Goal: Information Seeking & Learning: Learn about a topic

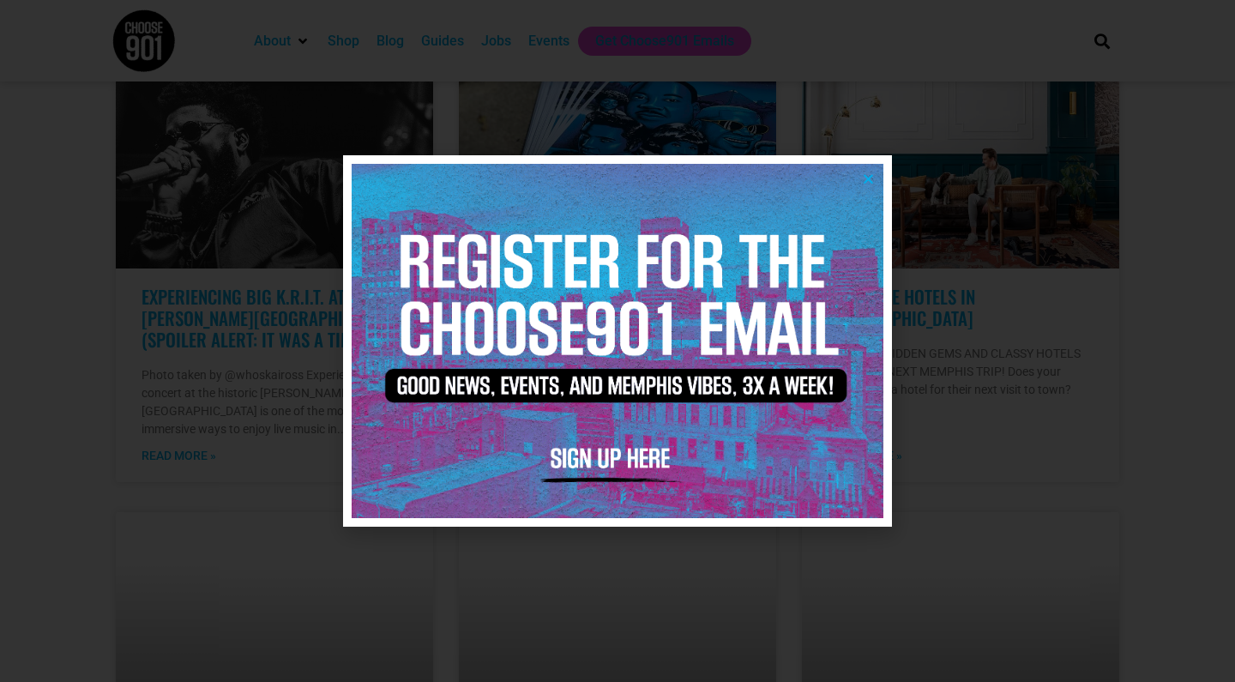
scroll to position [477, 0]
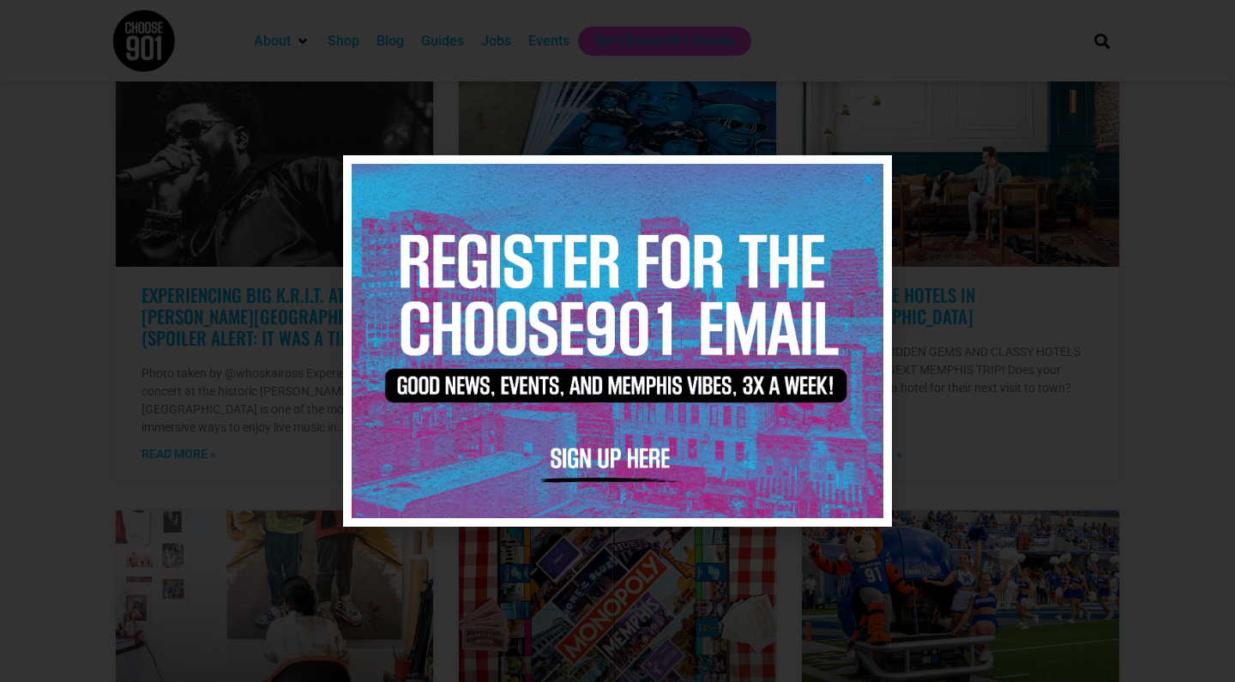
click at [865, 175] on icon "Close" at bounding box center [868, 178] width 13 height 13
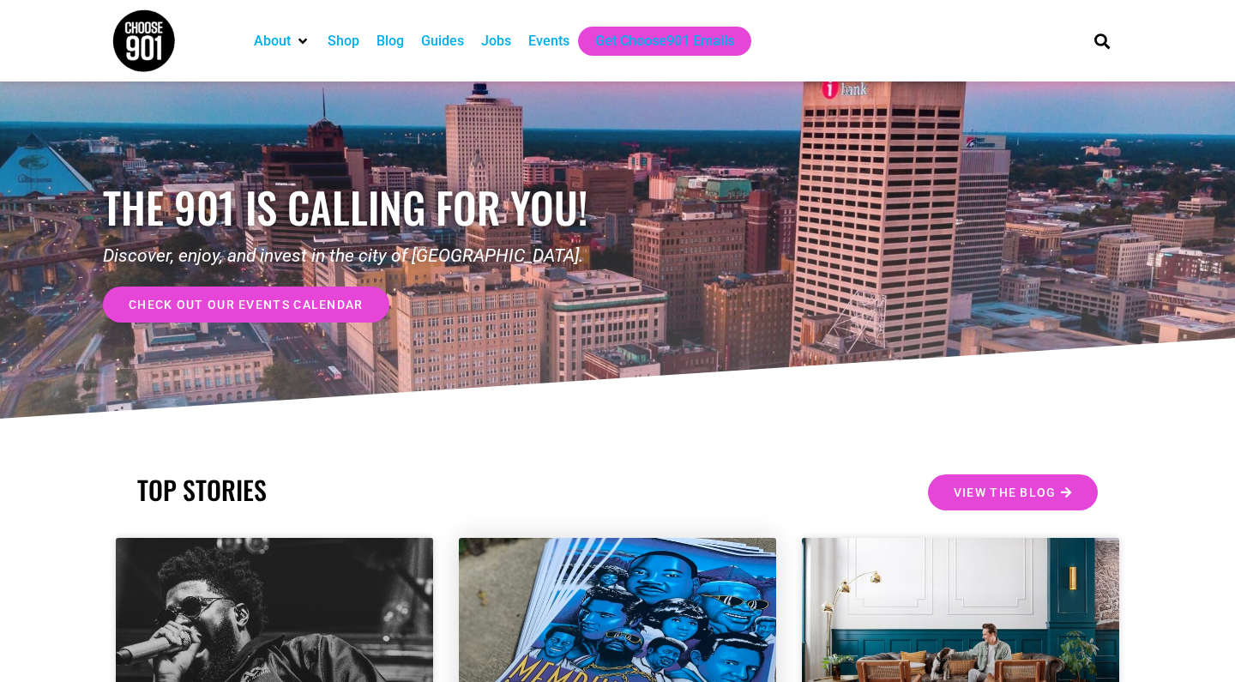
scroll to position [0, 0]
click at [551, 42] on div "Events" at bounding box center [548, 41] width 41 height 21
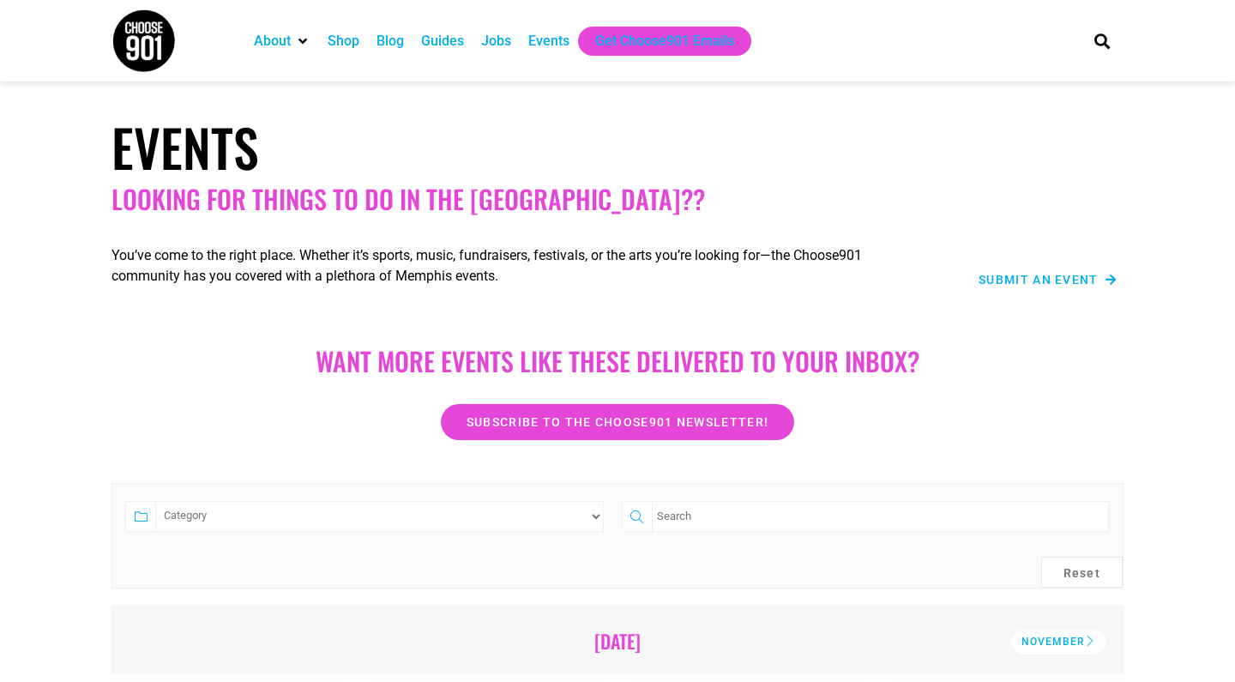
click at [349, 42] on div "Shop" at bounding box center [343, 41] width 32 height 21
click at [398, 44] on div "Blog" at bounding box center [389, 41] width 27 height 21
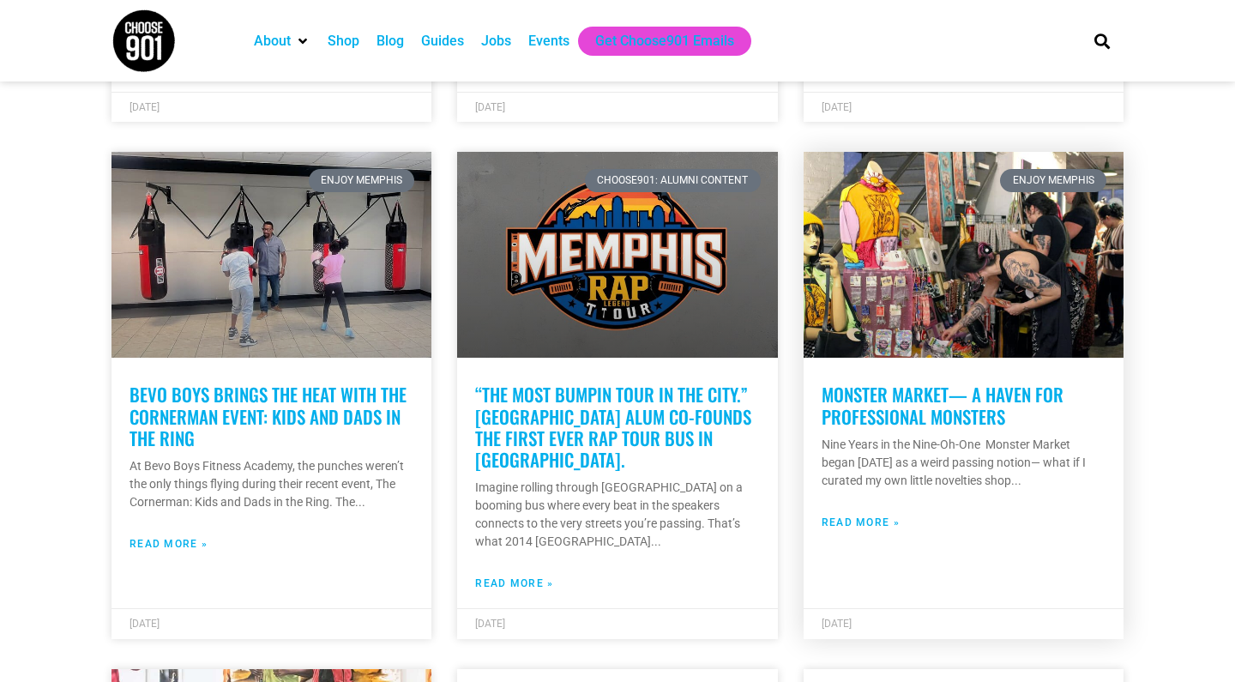
scroll to position [3362, 0]
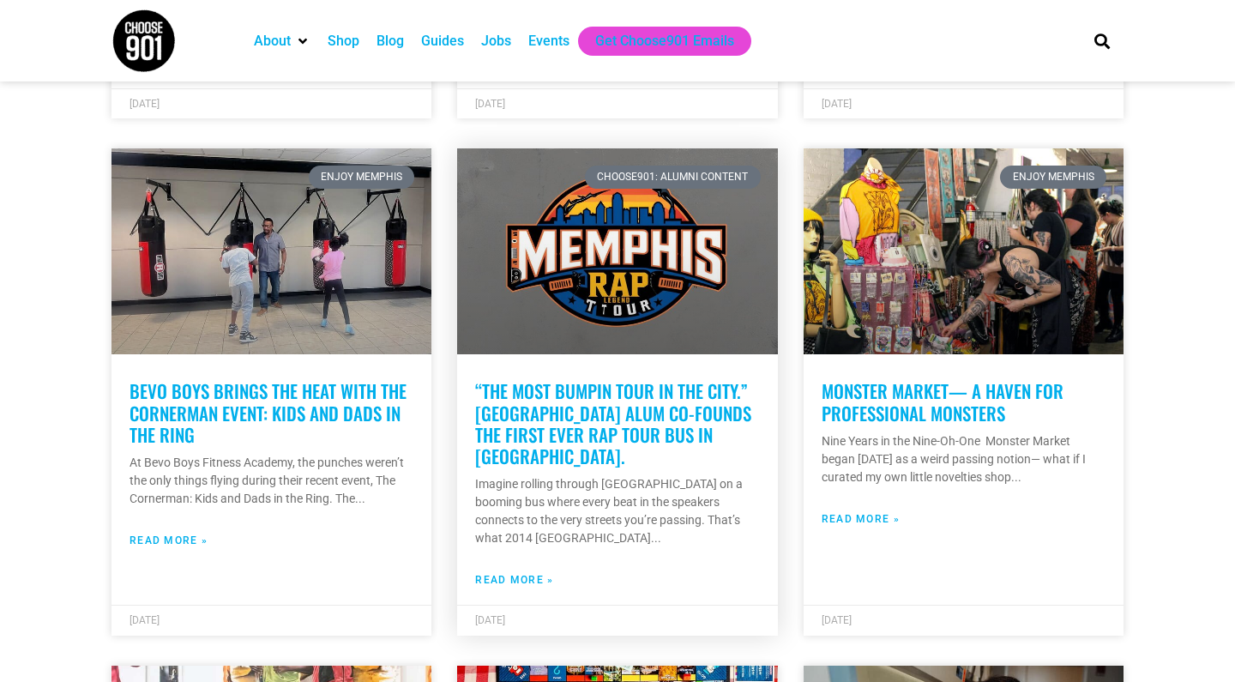
click at [606, 377] on link "“The most bumpin tour in the city.” Soulsville Charter School alum co-founds th…" at bounding box center [613, 423] width 276 height 92
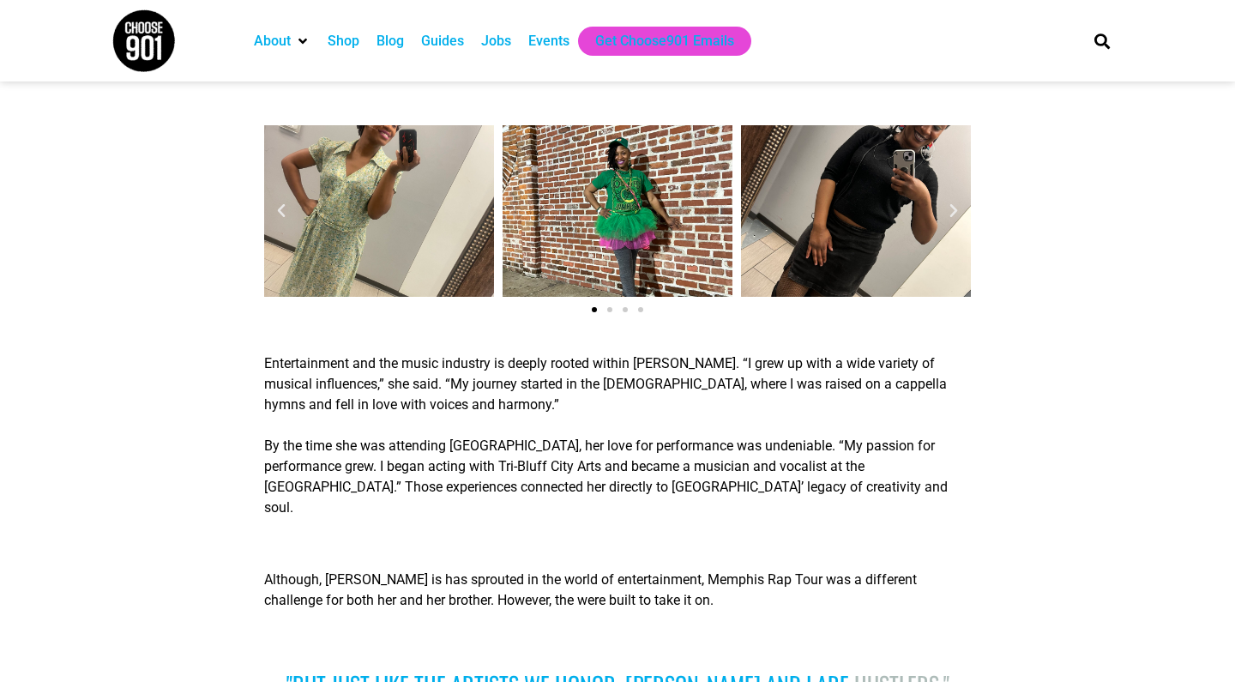
scroll to position [1333, 0]
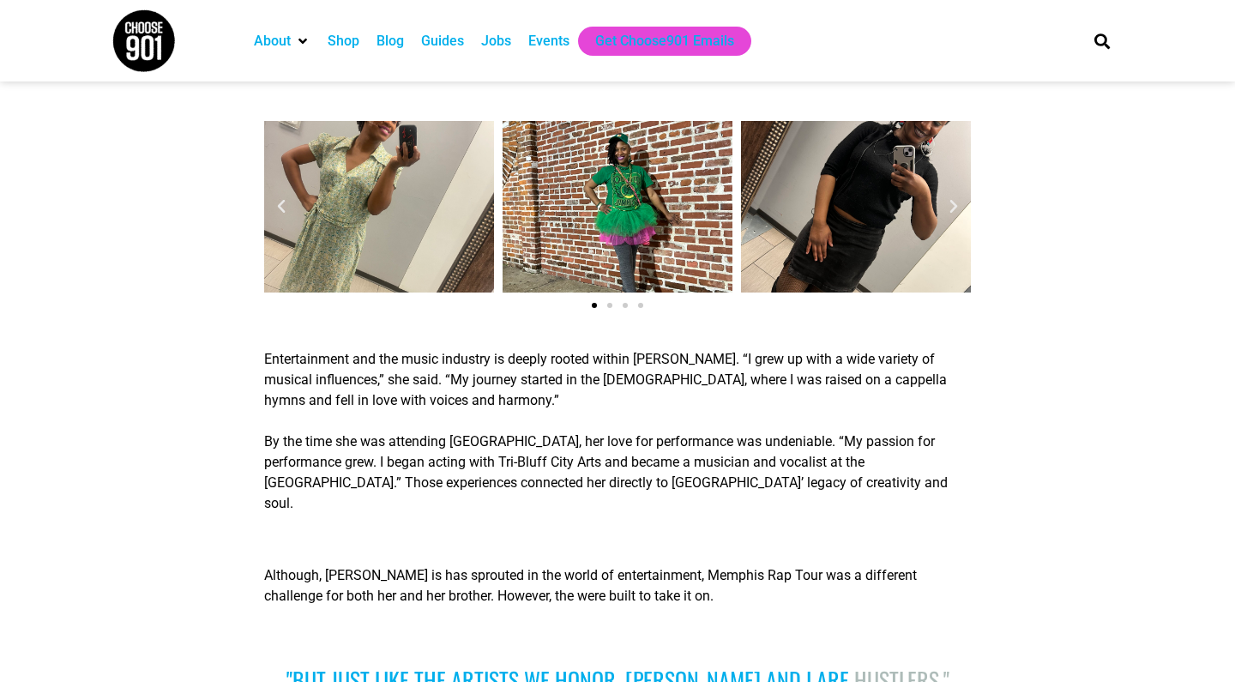
click at [608, 222] on div "Taylor Barksdale" at bounding box center [617, 206] width 230 height 171
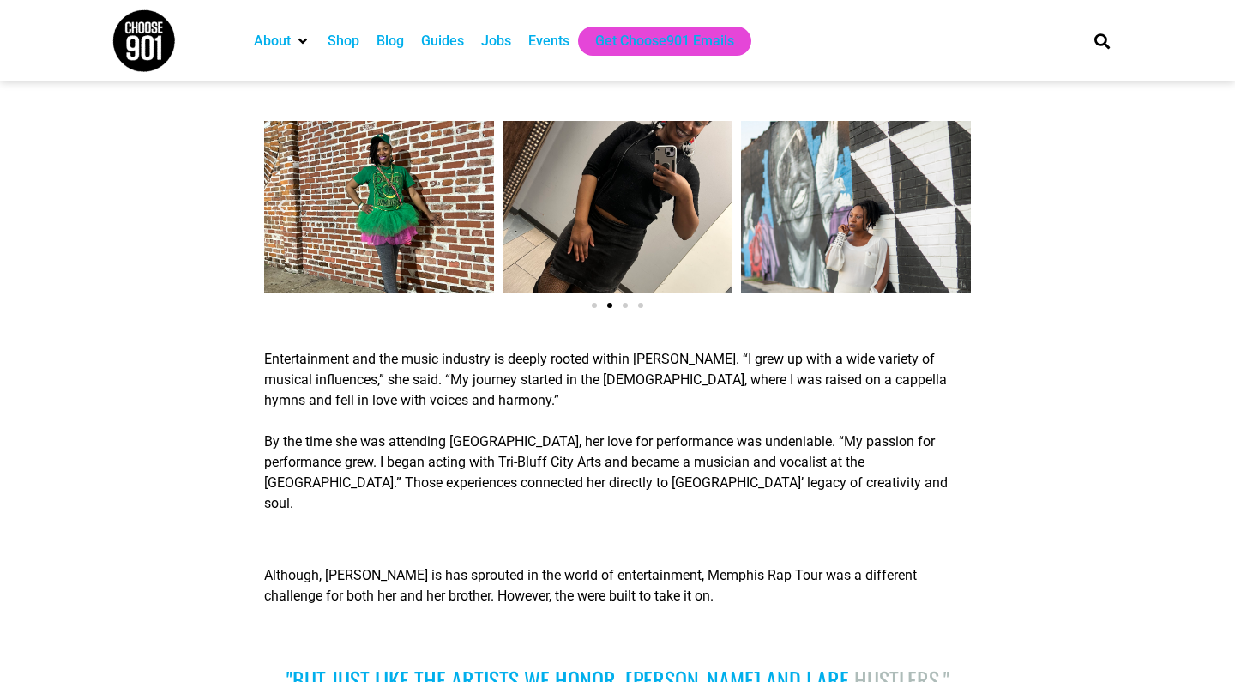
click at [435, 243] on div "Taylor Barksdale" at bounding box center [379, 206] width 230 height 171
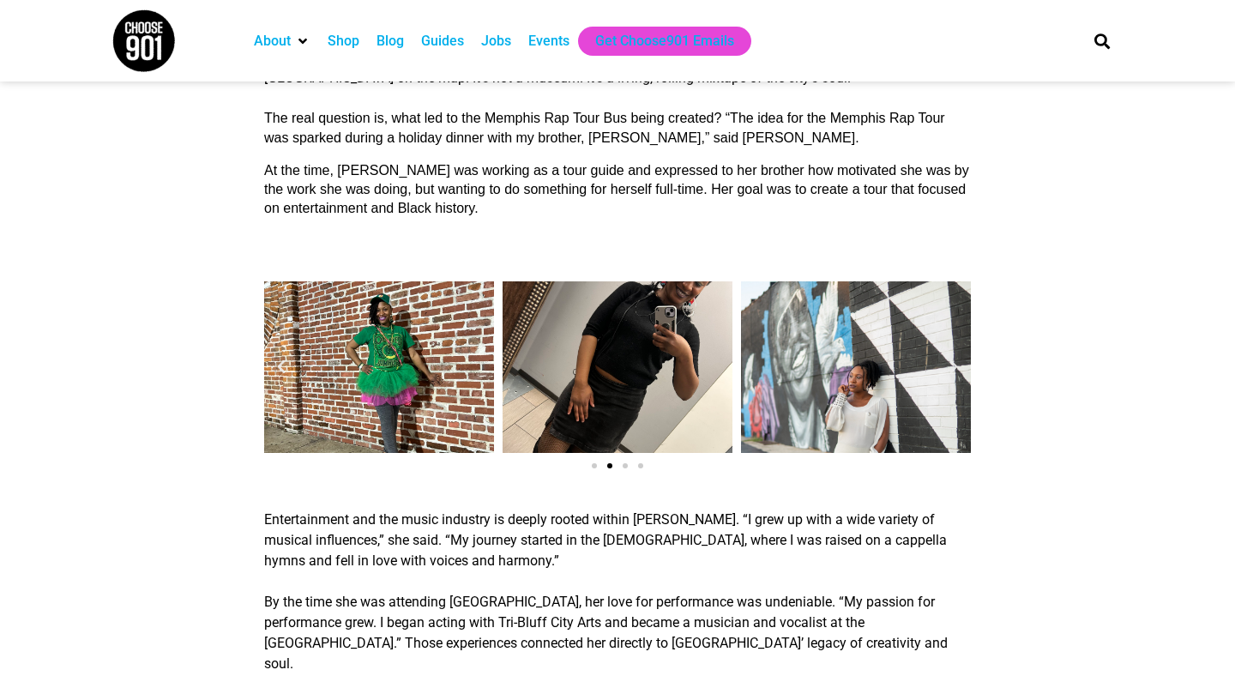
scroll to position [1172, 0]
click at [430, 336] on div "Taylor Barksdale" at bounding box center [379, 367] width 230 height 171
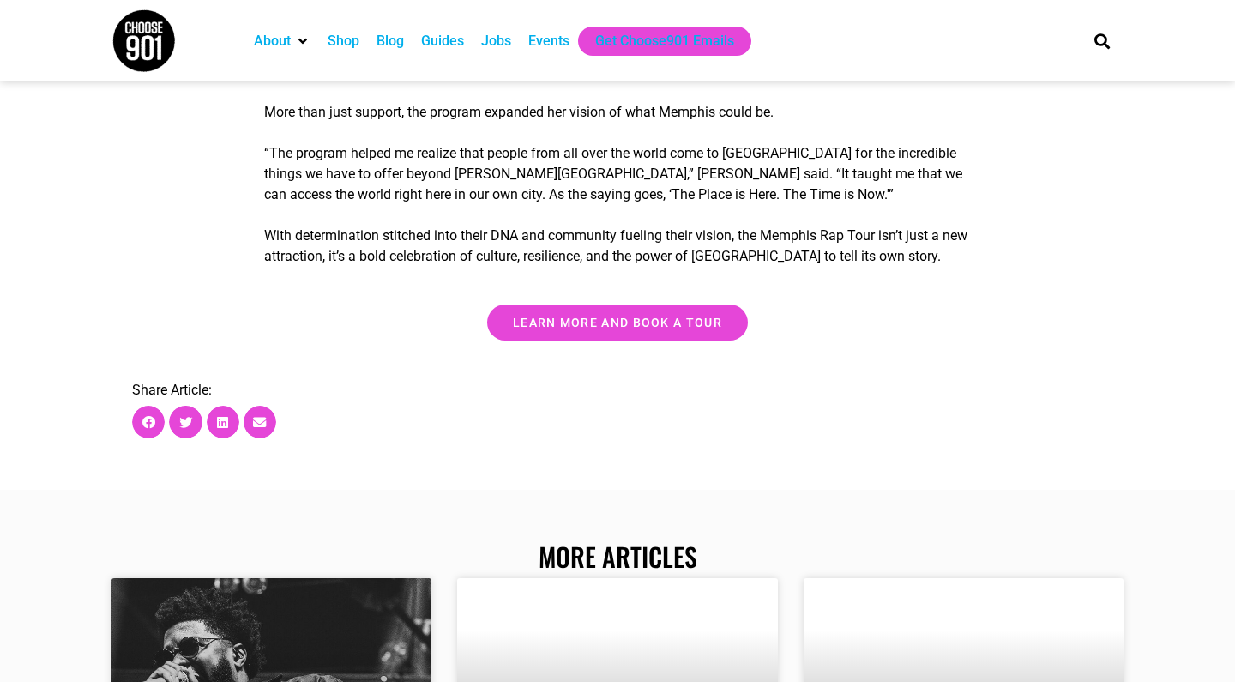
scroll to position [3648, 0]
